Goal: Task Accomplishment & Management: Complete application form

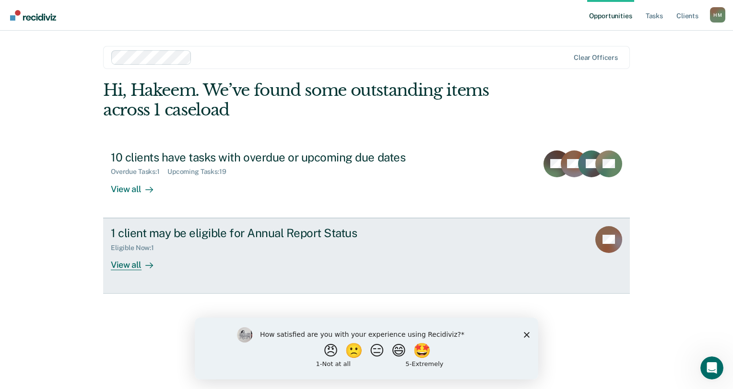
click at [201, 238] on div "1 client may be eligible for Annual Report Status" at bounding box center [279, 233] width 337 height 14
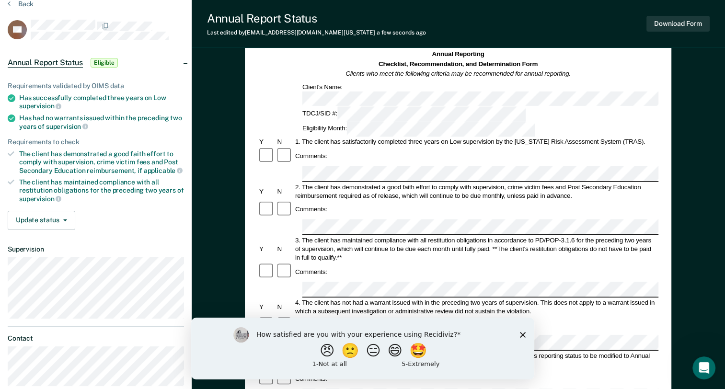
scroll to position [48, 0]
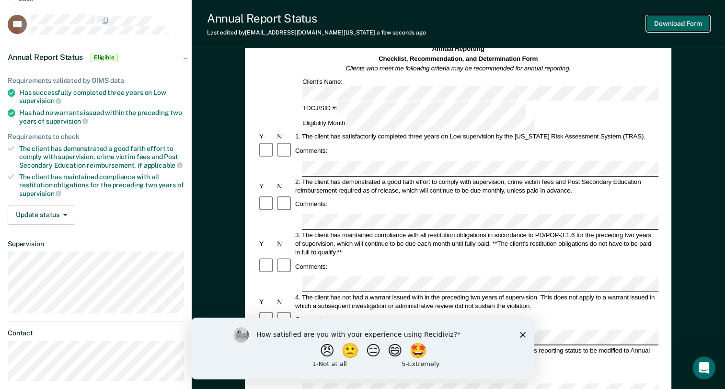
click at [671, 23] on button "Download Form" at bounding box center [678, 24] width 63 height 16
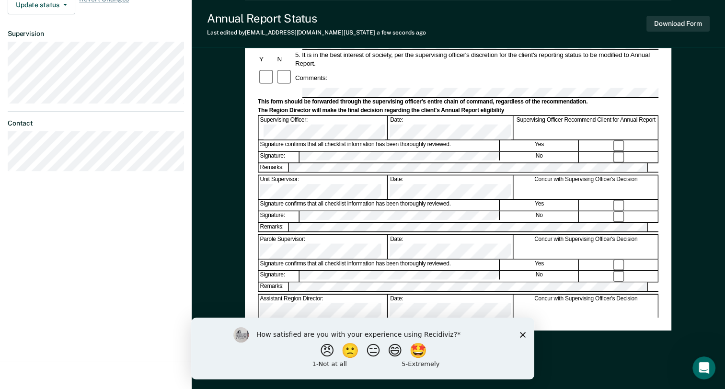
scroll to position [321, 0]
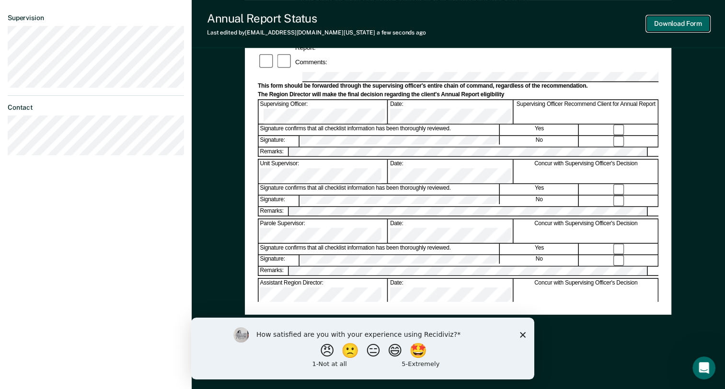
click at [662, 24] on button "Download Form" at bounding box center [678, 24] width 63 height 16
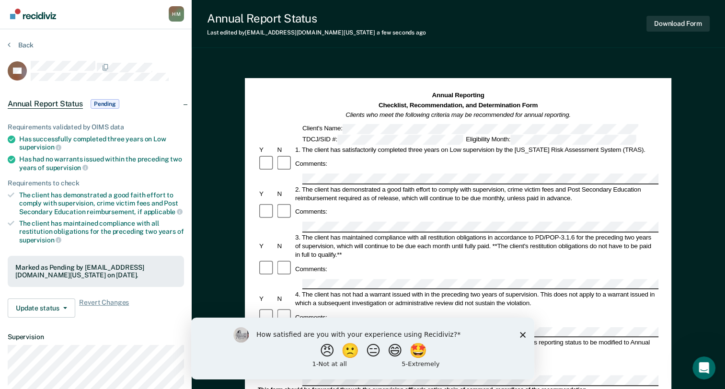
scroll to position [0, 0]
